Goal: Task Accomplishment & Management: Use online tool/utility

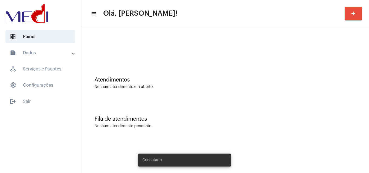
click at [198, 88] on div "Nenhum atendimento em aberto." at bounding box center [225, 87] width 261 height 4
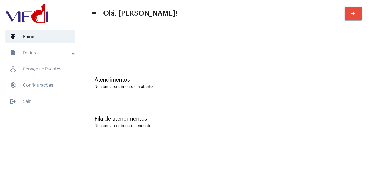
click at [211, 104] on div "Fila de atendimentos Nenhum atendimento pendente." at bounding box center [225, 119] width 283 height 39
click at [155, 128] on div "Nenhum atendimento pendente." at bounding box center [225, 126] width 261 height 4
click at [153, 80] on div "Atendimentos" at bounding box center [225, 80] width 261 height 6
click at [170, 116] on div "Fila de atendimentos" at bounding box center [225, 119] width 261 height 6
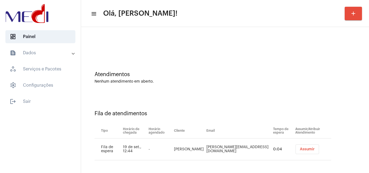
scroll to position [7, 0]
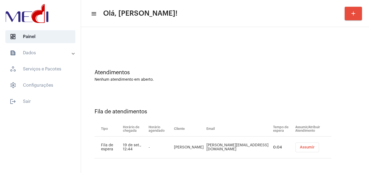
click at [298, 145] on button "Assumir" at bounding box center [308, 148] width 24 height 10
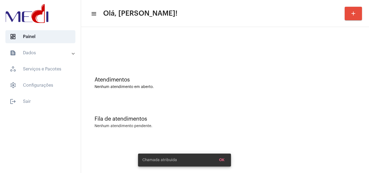
scroll to position [0, 0]
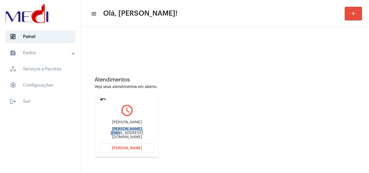
drag, startPoint x: 98, startPoint y: 132, endPoint x: 129, endPoint y: 136, distance: 30.5
click at [131, 133] on mat-card "undo query_builder Mauricio mauricio.mattiuzzo@gmail.com Abrir Chamada" at bounding box center [127, 126] width 62 height 63
copy div "mauricio.mattiuzz"
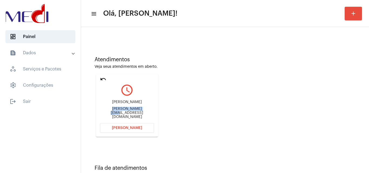
scroll to position [38, 0]
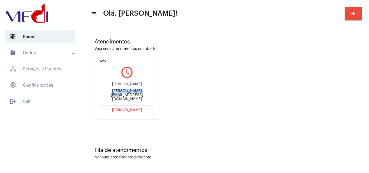
click at [103, 61] on mat-icon "undo" at bounding box center [103, 61] width 6 height 6
drag, startPoint x: 111, startPoint y: 86, endPoint x: 123, endPoint y: 89, distance: 12.8
click at [123, 89] on div "Walter Thomas Santos Salgado Vasconcelos Walterthomass@gmail.com" at bounding box center [127, 92] width 54 height 24
copy div "Walter Thomas Santos Salgado"
click at [145, 107] on button "Abrir Chamada" at bounding box center [127, 110] width 54 height 10
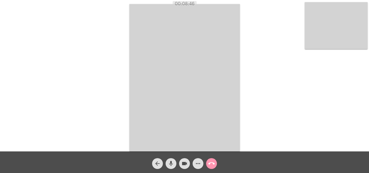
click at [213, 163] on mat-icon "call_end" at bounding box center [211, 163] width 6 height 6
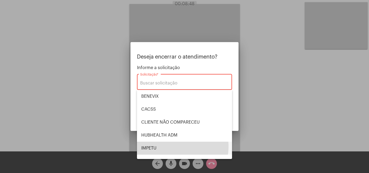
click at [169, 146] on span "IMPETU" at bounding box center [184, 148] width 86 height 13
type input "IMPETU"
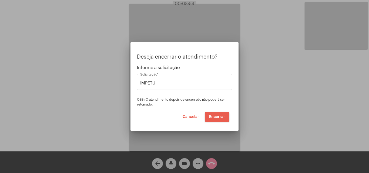
click at [216, 116] on span "Encerrar" at bounding box center [217, 117] width 16 height 4
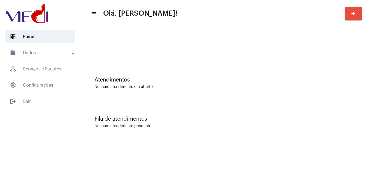
click at [174, 127] on div "Nenhum atendimento pendente." at bounding box center [225, 126] width 261 height 4
click at [193, 114] on div "Fila de atendimentos Nenhum atendimento pendente." at bounding box center [225, 119] width 283 height 39
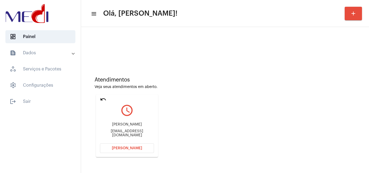
scroll to position [38, 0]
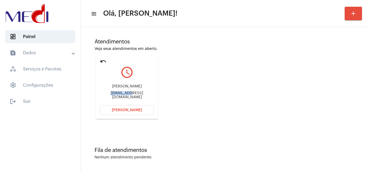
drag, startPoint x: 100, startPoint y: 95, endPoint x: 122, endPoint y: 94, distance: 22.7
click at [122, 94] on mat-card "undo query_builder Michele michelemontanheiro@hotmail.com Abrir Chamada" at bounding box center [127, 87] width 62 height 63
copy div "michelemon"
click at [105, 61] on mat-icon "undo" at bounding box center [103, 61] width 6 height 6
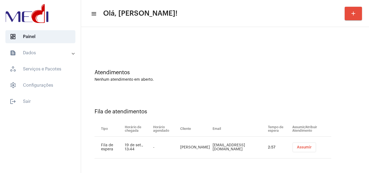
scroll to position [7, 0]
click at [306, 145] on button "Assumir" at bounding box center [305, 148] width 24 height 10
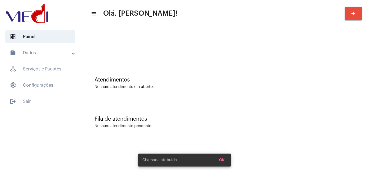
scroll to position [0, 0]
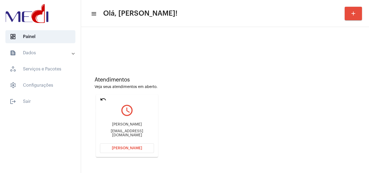
click at [103, 99] on mat-icon "undo" at bounding box center [103, 99] width 6 height 6
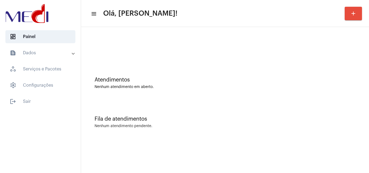
click at [188, 108] on div "Fila de atendimentos Nenhum atendimento pendente." at bounding box center [225, 119] width 283 height 39
click at [234, 68] on div "Atendimentos Nenhum atendimento em aberto." at bounding box center [225, 80] width 283 height 39
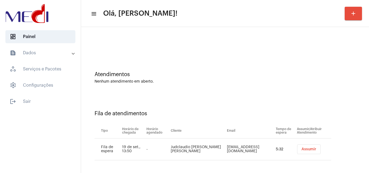
scroll to position [7, 0]
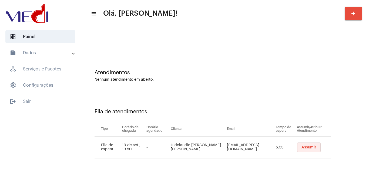
click at [309, 147] on button "Assumir" at bounding box center [309, 148] width 24 height 10
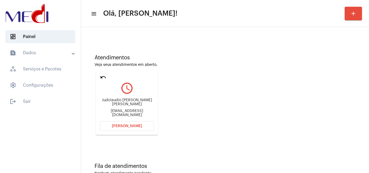
scroll to position [38, 0]
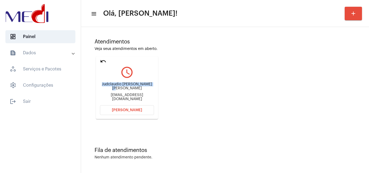
drag, startPoint x: 116, startPoint y: 86, endPoint x: 155, endPoint y: 83, distance: 39.0
click at [155, 83] on mat-card "undo query_builder Judclaudio Souza de Almeida judclaudio@hotmail.com Abrir Cha…" at bounding box center [127, 87] width 62 height 63
copy div "Judclaudio Souza de Almeida"
click at [123, 111] on span "Abrir Chamada" at bounding box center [127, 110] width 30 height 4
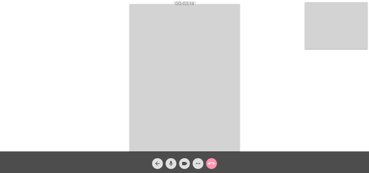
click at [210, 162] on mat-icon "call_end" at bounding box center [211, 163] width 6 height 6
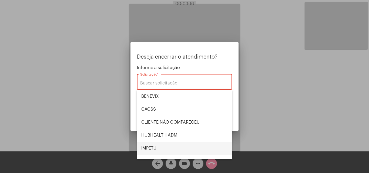
click at [165, 146] on span "IMPETU" at bounding box center [184, 148] width 86 height 13
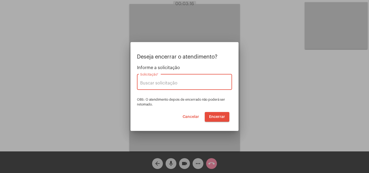
type input "IMPETU"
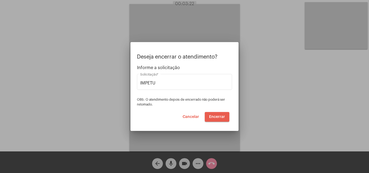
click at [218, 114] on button "Encerrar" at bounding box center [217, 117] width 25 height 10
click at [218, 114] on video at bounding box center [184, 77] width 110 height 147
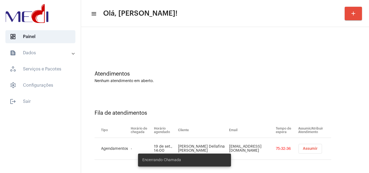
scroll to position [7, 0]
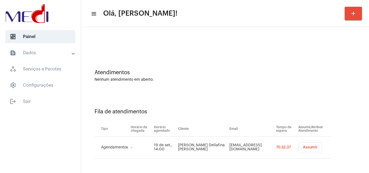
click at [304, 147] on span "Assumir" at bounding box center [310, 148] width 15 height 4
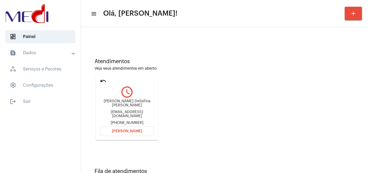
scroll to position [38, 0]
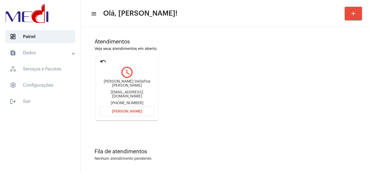
drag, startPoint x: 103, startPoint y: 81, endPoint x: 139, endPoint y: 80, distance: 35.9
click at [139, 80] on div "Aaron Dellafina Cintra de Almeida a2rondell@gmail.com +5519997075242" at bounding box center [127, 93] width 54 height 26
copy div "Aaron Dellafina Cin"
click at [139, 111] on span "Abrir Chamada" at bounding box center [127, 112] width 30 height 4
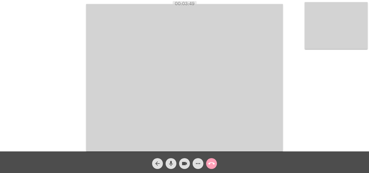
click at [213, 164] on mat-icon "call_end" at bounding box center [211, 163] width 6 height 6
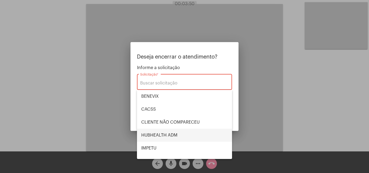
scroll to position [112, 0]
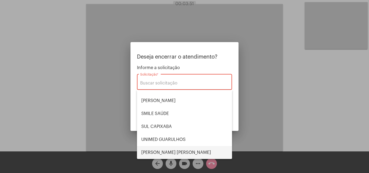
click at [173, 151] on span "VERA CRUZ" at bounding box center [184, 152] width 86 height 13
type input "VERA CRUZ"
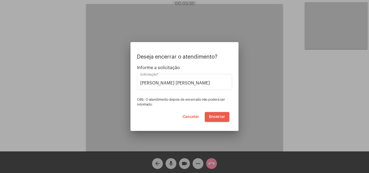
click at [221, 116] on span "Encerrar" at bounding box center [217, 117] width 16 height 4
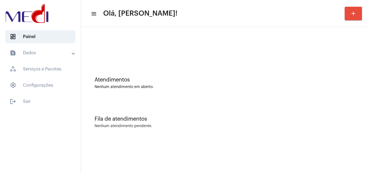
click at [218, 71] on div "Atendimentos Nenhum atendimento em aberto." at bounding box center [225, 80] width 283 height 39
click at [179, 67] on div "Atendimentos Nenhum atendimento em aberto." at bounding box center [225, 80] width 283 height 39
click at [197, 114] on div "Fila de atendimentos Nenhum atendimento pendente." at bounding box center [225, 119] width 283 height 39
click at [150, 99] on div "Atendimentos Nenhum atendimento em aberto." at bounding box center [225, 80] width 283 height 39
click at [193, 90] on div "Atendimentos Nenhum atendimento em aberto." at bounding box center [225, 80] width 283 height 39
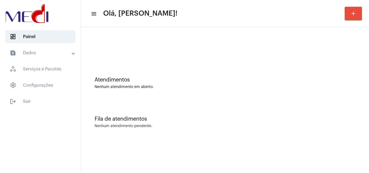
click at [213, 121] on div "Fila de atendimentos" at bounding box center [225, 119] width 261 height 6
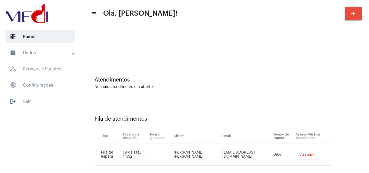
scroll to position [7, 0]
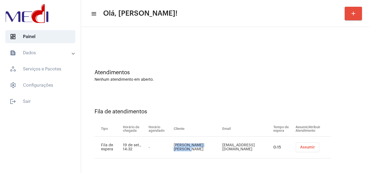
drag, startPoint x: 181, startPoint y: 142, endPoint x: 193, endPoint y: 151, distance: 15.1
click at [193, 151] on td "[PERSON_NAME] [PERSON_NAME]" at bounding box center [196, 148] width 49 height 22
copy td "[PERSON_NAME] [PERSON_NAME]"
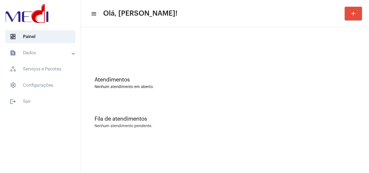
scroll to position [0, 0]
drag, startPoint x: 238, startPoint y: 98, endPoint x: 125, endPoint y: 109, distance: 113.7
click at [237, 98] on div "Atendimentos Nenhum atendimento em aberto." at bounding box center [225, 80] width 283 height 39
click at [174, 113] on div "Fila de atendimentos Nenhum atendimento pendente." at bounding box center [225, 119] width 283 height 39
click at [196, 128] on div "Fila de atendimentos Nenhum atendimento pendente." at bounding box center [225, 119] width 283 height 39
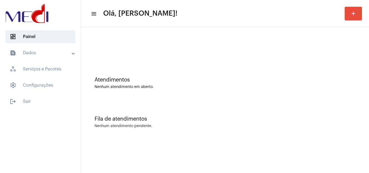
click at [184, 120] on div "Fila de atendimentos" at bounding box center [225, 119] width 261 height 6
click at [120, 127] on div "Nenhum atendimento pendente." at bounding box center [124, 126] width 58 height 4
click at [176, 89] on div "Nenhum atendimento em aberto." at bounding box center [225, 87] width 261 height 4
click at [164, 131] on div "Fila de atendimentos Nenhum atendimento pendente." at bounding box center [225, 119] width 283 height 39
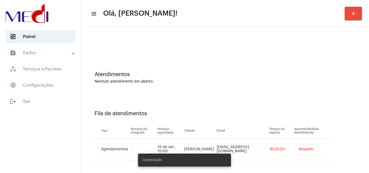
scroll to position [7, 0]
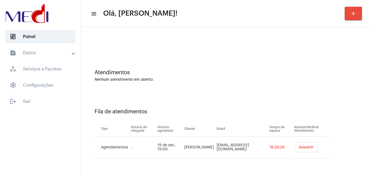
drag, startPoint x: 179, startPoint y: 142, endPoint x: 198, endPoint y: 149, distance: 19.6
click at [199, 149] on td "Natalia Botteon Tomazela" at bounding box center [199, 148] width 32 height 22
copy td "Natalia Botteon Tomazela"
click at [285, 60] on div "Atendimentos Nenhum atendimento em aberto." at bounding box center [225, 72] width 283 height 39
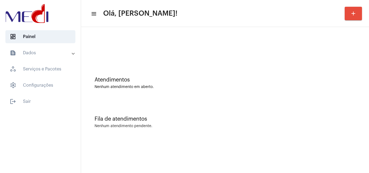
scroll to position [0, 0]
click at [251, 60] on div at bounding box center [225, 45] width 283 height 31
click at [194, 93] on div "Atendimentos Nenhum atendimento em aberto." at bounding box center [225, 80] width 283 height 39
click at [211, 61] on div "Atendimentos Nenhum atendimento em aberto." at bounding box center [225, 80] width 283 height 39
drag, startPoint x: 175, startPoint y: 142, endPoint x: 191, endPoint y: 147, distance: 17.3
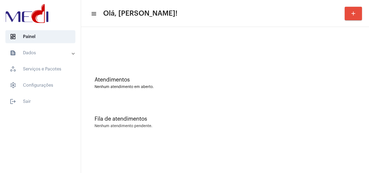
click at [172, 122] on div "Fila de atendimentos Nenhum atendimento pendente." at bounding box center [225, 119] width 283 height 39
click at [203, 115] on div "Fila de atendimentos Nenhum atendimento pendente." at bounding box center [225, 119] width 283 height 39
click at [218, 84] on div "Atendimentos Nenhum atendimento em aberto." at bounding box center [225, 83] width 261 height 12
click at [163, 78] on div "Atendimentos" at bounding box center [225, 80] width 261 height 6
click at [196, 119] on div "Fila de atendimentos" at bounding box center [225, 119] width 261 height 6
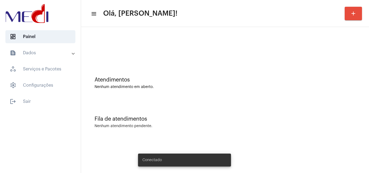
click at [180, 98] on div "Atendimentos Nenhum atendimento em aberto." at bounding box center [225, 80] width 283 height 39
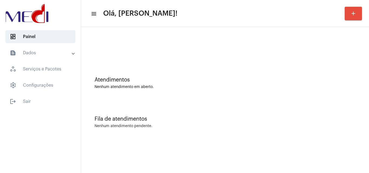
click at [209, 90] on div "Atendimentos Nenhum atendimento em aberto." at bounding box center [225, 80] width 283 height 39
click at [261, 87] on div "Nenhum atendimento em aberto." at bounding box center [225, 87] width 261 height 4
click at [217, 96] on div "Atendimentos Nenhum atendimento em aberto." at bounding box center [225, 80] width 283 height 39
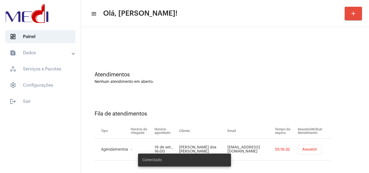
scroll to position [7, 0]
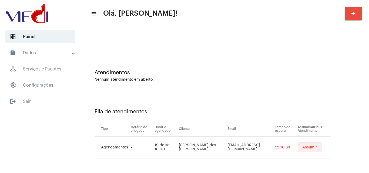
click at [303, 148] on span "Assumir" at bounding box center [309, 148] width 15 height 4
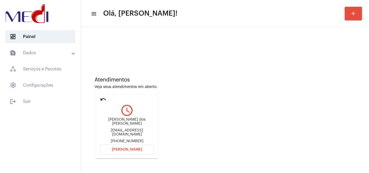
scroll to position [38, 0]
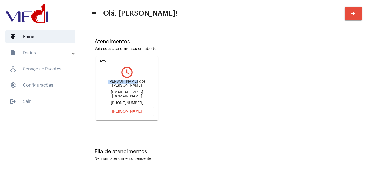
drag, startPoint x: 105, startPoint y: 82, endPoint x: 129, endPoint y: 81, distance: 24.1
click at [129, 81] on div "Gleide Silva dos santos Gleideoliveira1817@gmail.com +5571996529775" at bounding box center [127, 93] width 54 height 26
click at [119, 110] on span "Abrir Chamada" at bounding box center [127, 112] width 30 height 4
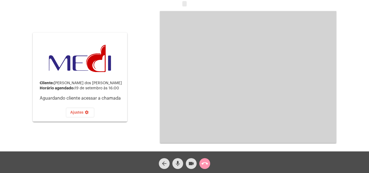
click at [207, 165] on mat-icon "call_end" at bounding box center [205, 163] width 6 height 6
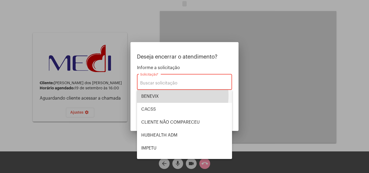
click at [166, 96] on span "BENEVIX" at bounding box center [184, 96] width 86 height 13
type input "BENEVIX"
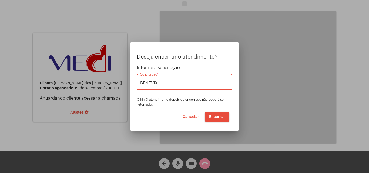
click at [213, 116] on span "Encerrar" at bounding box center [217, 117] width 16 height 4
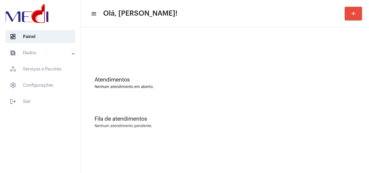
click at [161, 94] on div "Atendimentos Nenhum atendimento em aberto." at bounding box center [225, 80] width 283 height 39
click at [213, 68] on div "Atendimentos Nenhum atendimento em aberto." at bounding box center [225, 80] width 283 height 39
drag, startPoint x: 194, startPoint y: 77, endPoint x: 173, endPoint y: 52, distance: 32.4
click at [193, 77] on div "Atendimentos Nenhum atendimento em aberto." at bounding box center [225, 80] width 283 height 39
click at [188, 161] on mat-sidenav-content "menu Olá, [PERSON_NAME]! add Atendimentos Nenhum atendimento em aberto. Fila de…" at bounding box center [225, 86] width 288 height 173
